Goal: Information Seeking & Learning: Learn about a topic

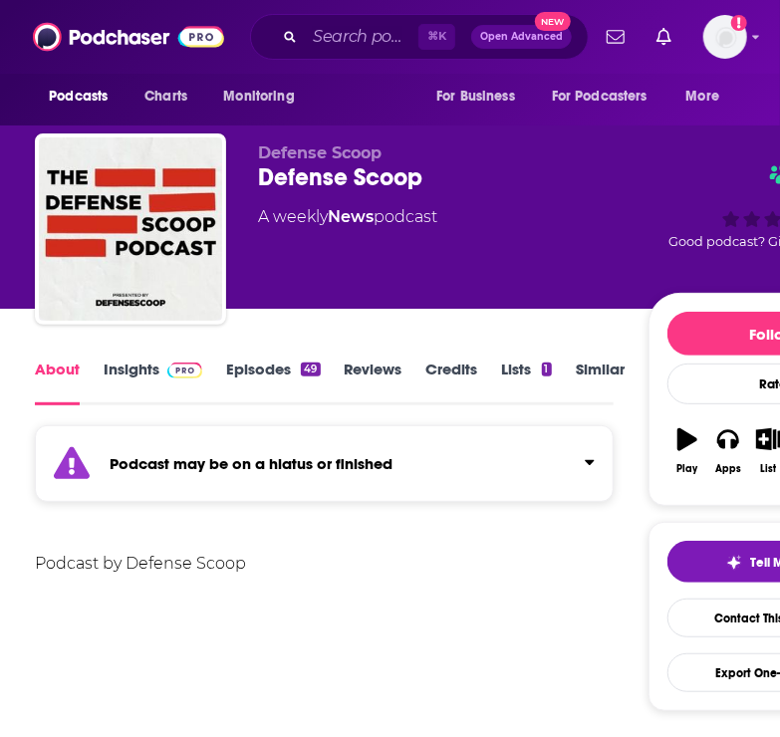
click at [129, 379] on link "Insights" at bounding box center [153, 382] width 99 height 46
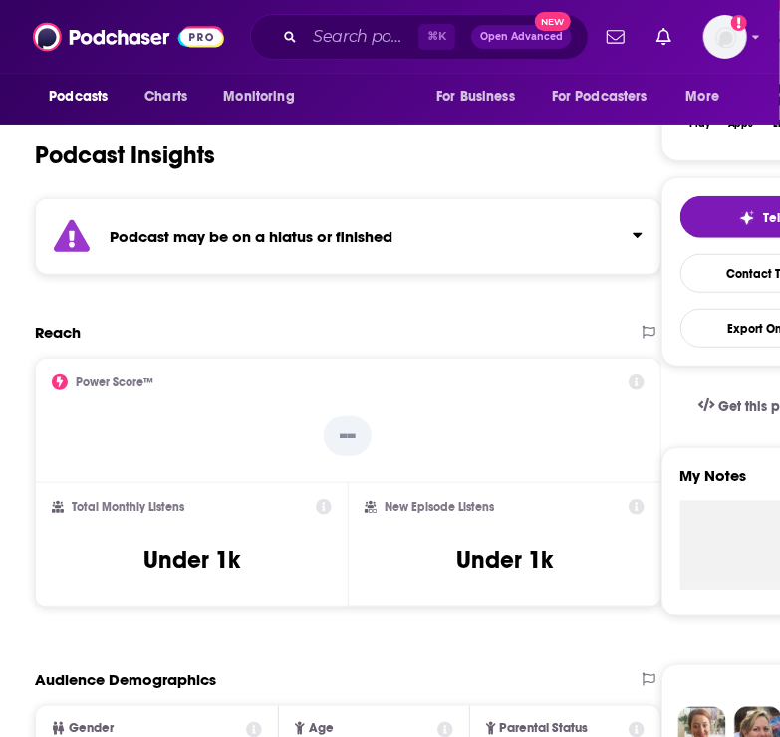
scroll to position [364, 0]
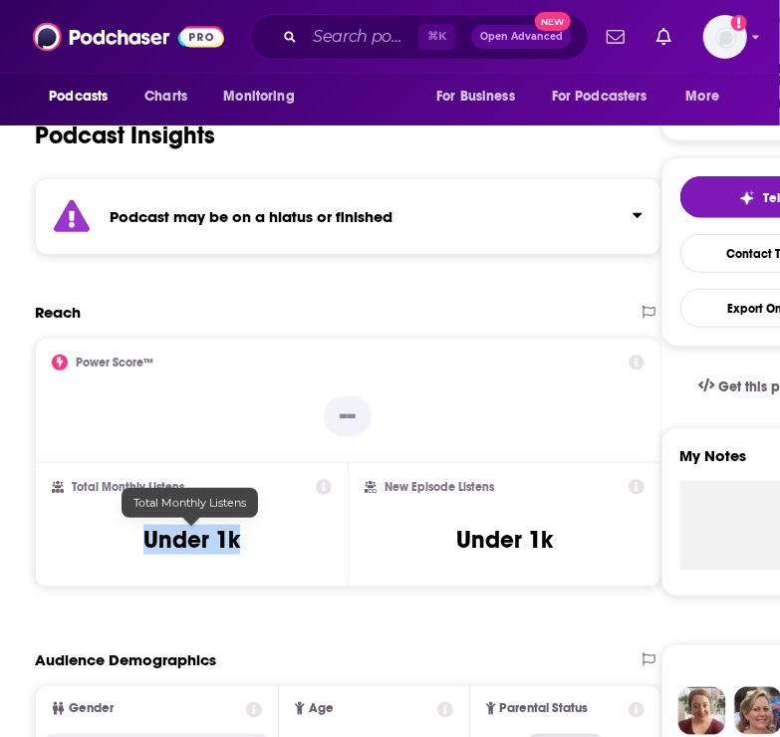
drag, startPoint x: 268, startPoint y: 536, endPoint x: 118, endPoint y: 537, distance: 150.4
click at [118, 537] on div "Total Monthly Listens Under 1k" at bounding box center [192, 525] width 280 height 92
copy h3 "Under 1k"
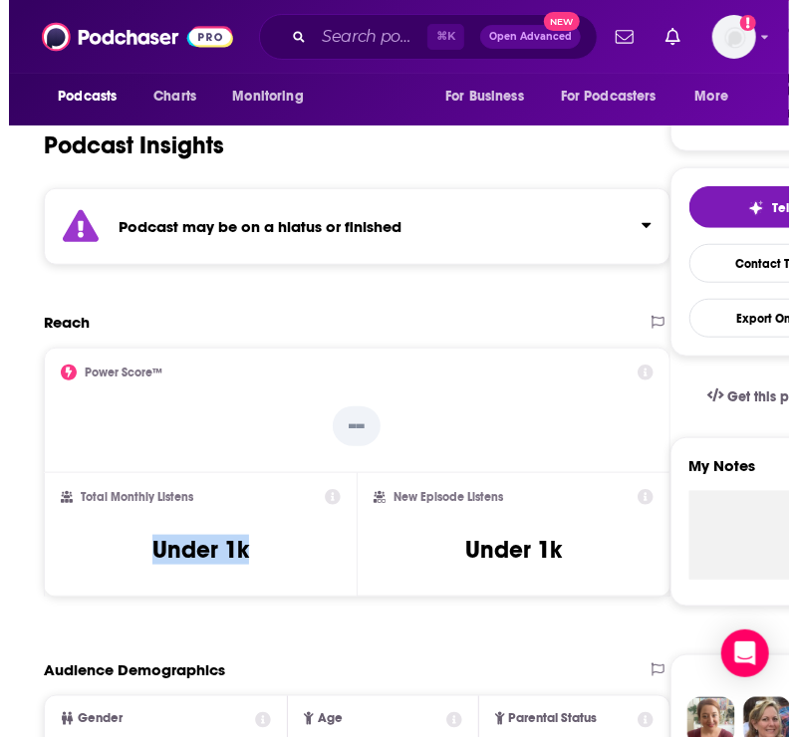
scroll to position [0, 0]
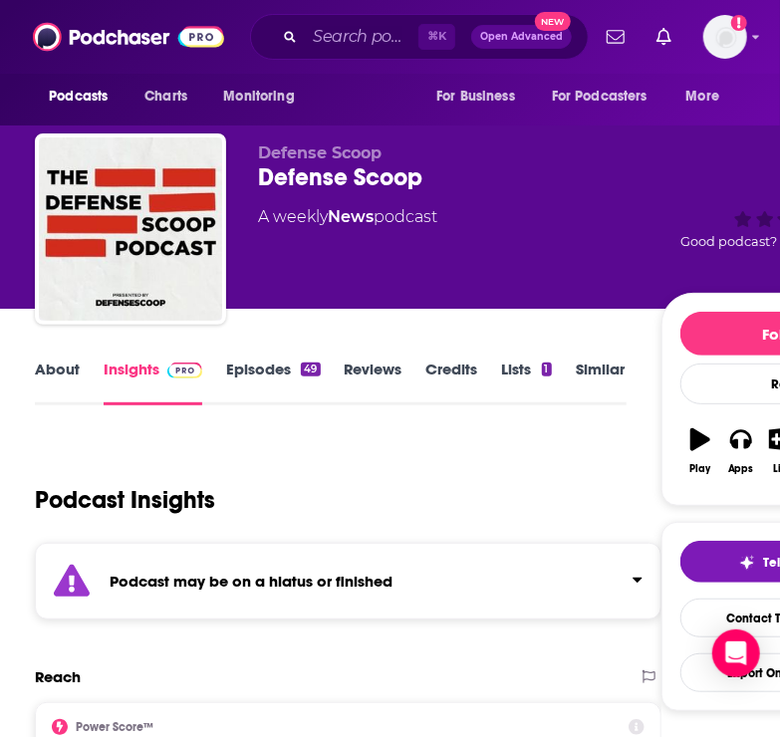
click at [397, 173] on div "Defense Scoop" at bounding box center [459, 177] width 403 height 30
drag, startPoint x: 428, startPoint y: 178, endPoint x: 238, endPoint y: 180, distance: 190.2
click at [238, 180] on div "Defense Scoop Defense Scoop A weekly News podcast Good podcast? Give it some lo…" at bounding box center [472, 232] width 875 height 199
copy h2 "Defense Scoop"
click at [338, 43] on input "Search podcasts, credits, & more..." at bounding box center [362, 37] width 114 height 32
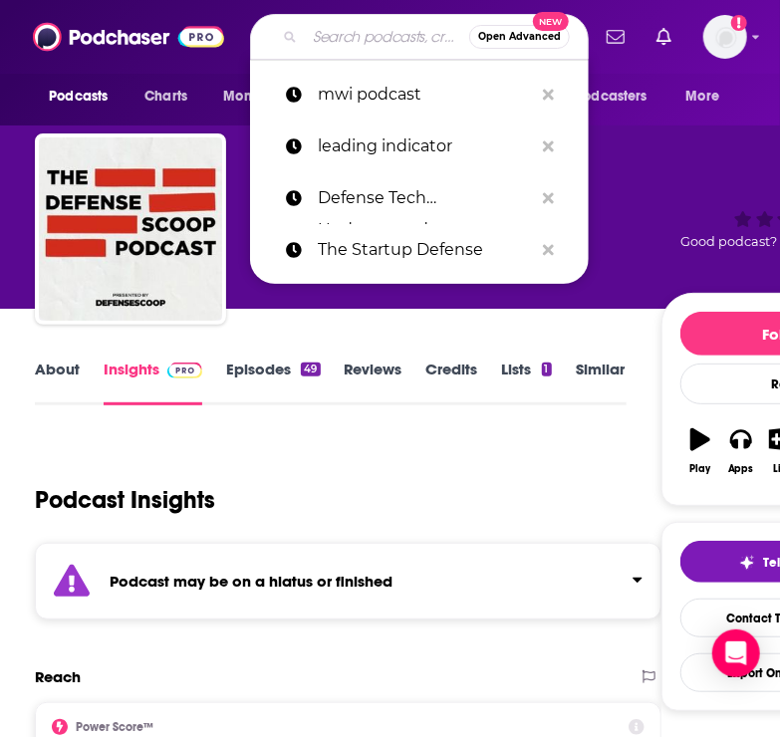
paste input "Defense Scoop"
type input "Defense Scoop"
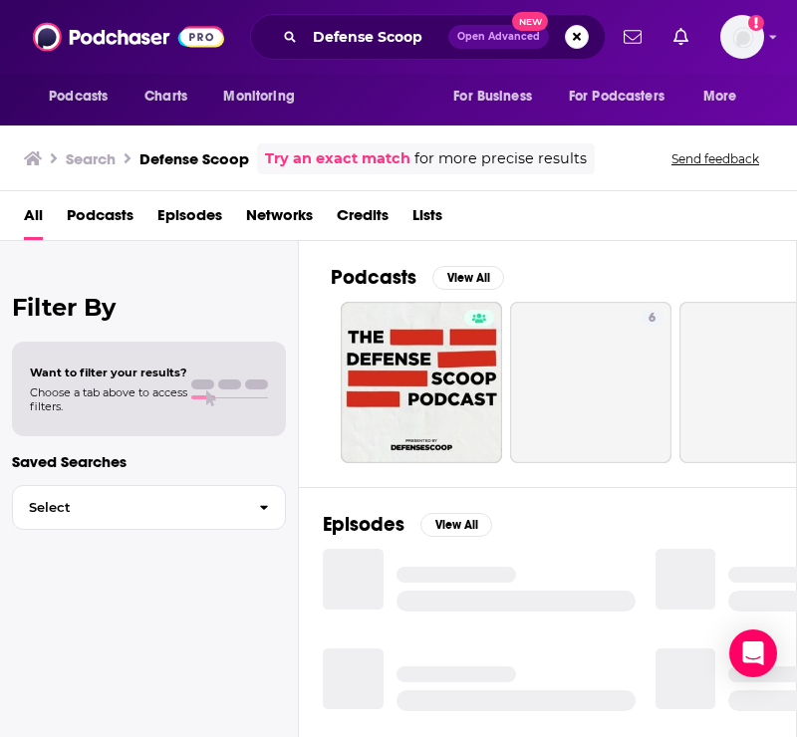
click at [106, 220] on span "Podcasts" at bounding box center [100, 219] width 67 height 41
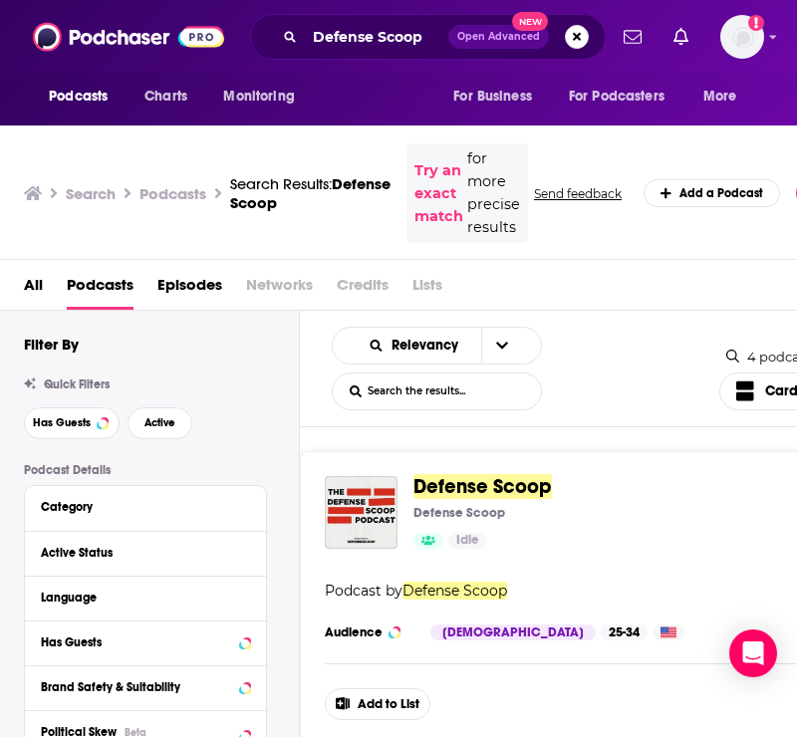
click at [663, 469] on div "Defense Scoop Defense Scoop Idle Categories News Add to List Podcast by Defense…" at bounding box center [594, 598] width 589 height 294
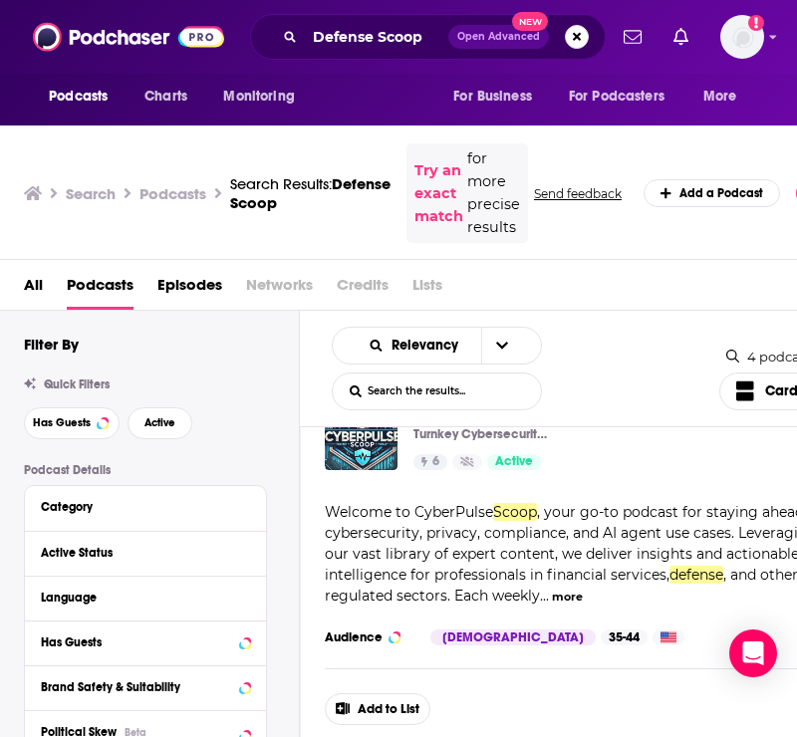
scroll to position [398, 0]
